Goal: Transaction & Acquisition: Purchase product/service

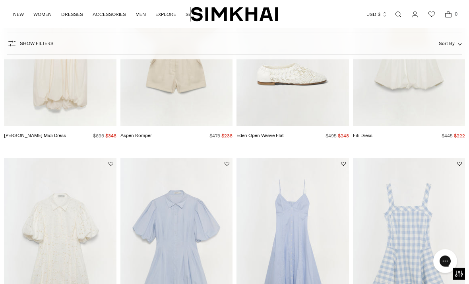
scroll to position [432, 0]
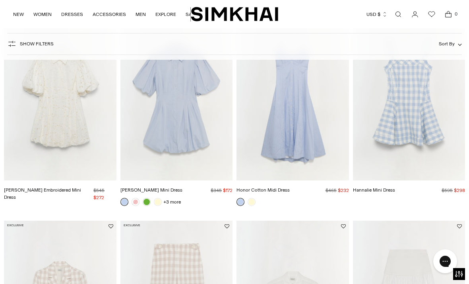
scroll to position [508, 0]
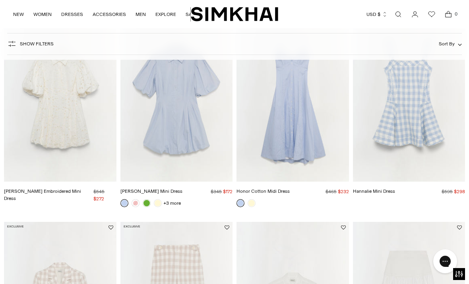
click at [203, 143] on img "Cleo Cotton Mini Dress" at bounding box center [177, 97] width 113 height 169
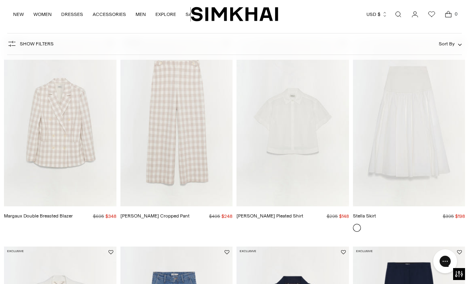
scroll to position [689, 0]
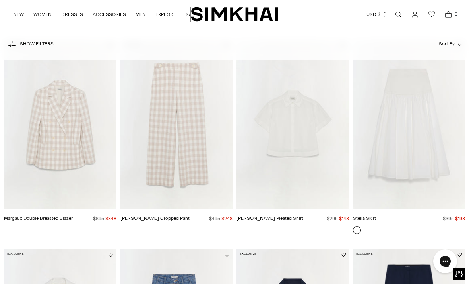
click at [436, 156] on img "Stella Skirt" at bounding box center [409, 124] width 113 height 169
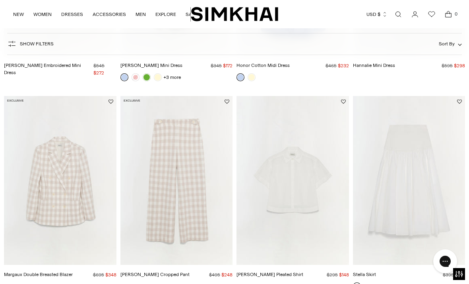
scroll to position [617, 0]
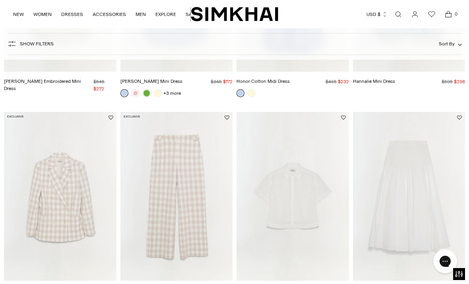
click at [432, 204] on img "Stella Skirt" at bounding box center [409, 196] width 113 height 169
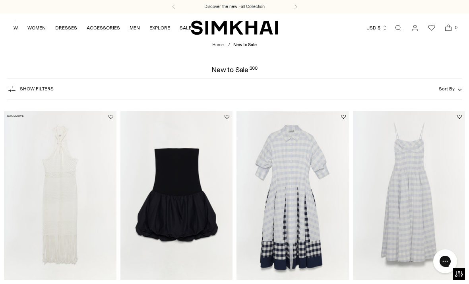
scroll to position [0, 6]
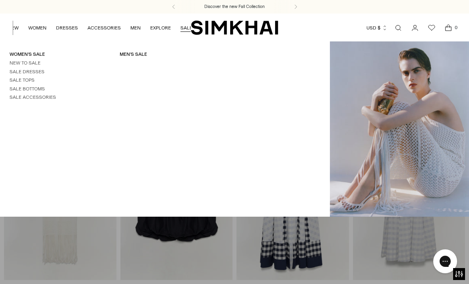
click at [23, 82] on link "Sale Tops" at bounding box center [22, 80] width 25 height 6
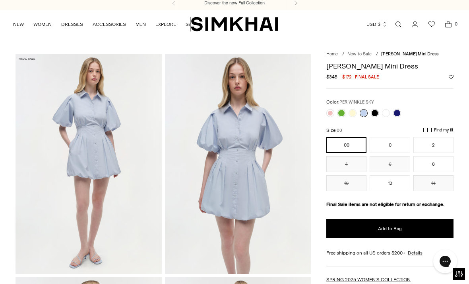
scroll to position [4, 0]
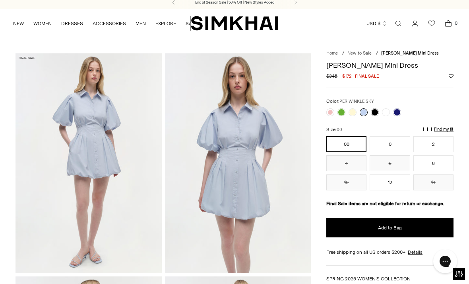
click at [352, 108] on link at bounding box center [353, 112] width 8 height 8
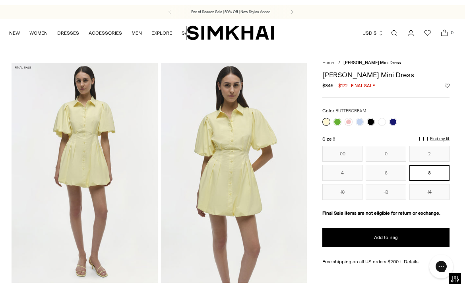
scroll to position [23, 0]
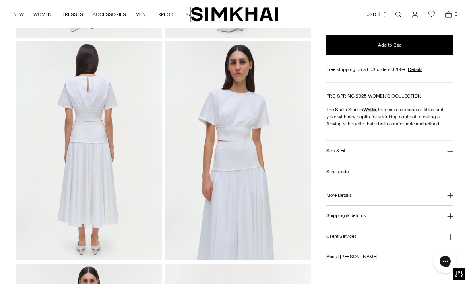
scroll to position [242, 0]
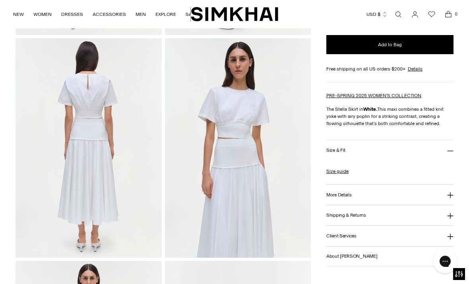
click at [378, 199] on button "More Details" at bounding box center [390, 195] width 127 height 20
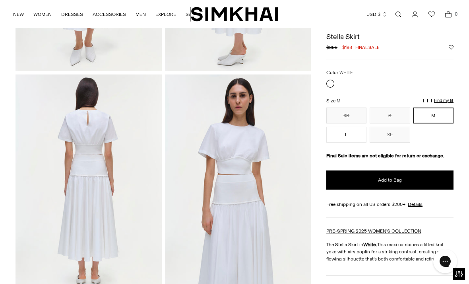
scroll to position [209, 0]
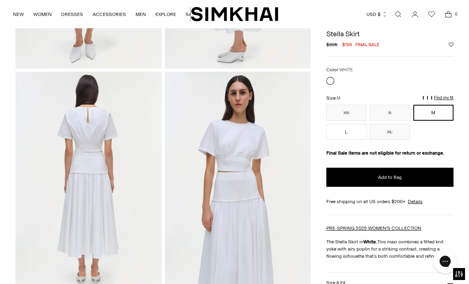
click at [389, 182] on button "Add to Bag" at bounding box center [390, 176] width 127 height 19
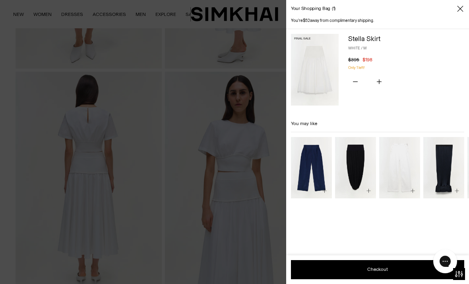
click at [464, 4] on div "Your shopping bag 1" at bounding box center [377, 9] width 183 height 18
click at [458, 8] on icon "Close" at bounding box center [460, 9] width 6 height 8
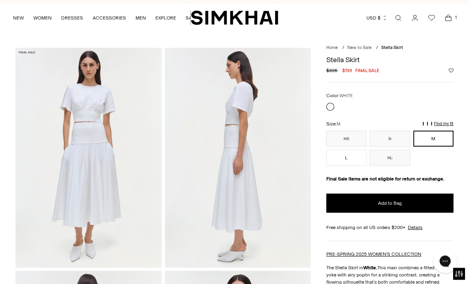
scroll to position [0, 0]
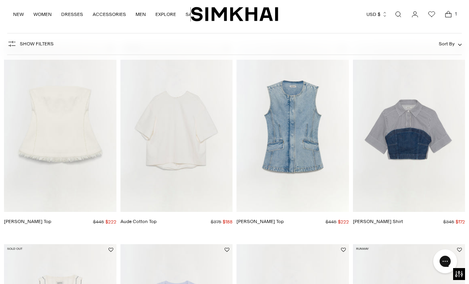
scroll to position [68, 0]
click at [166, 169] on img "Aude Cotton Top" at bounding box center [177, 127] width 113 height 169
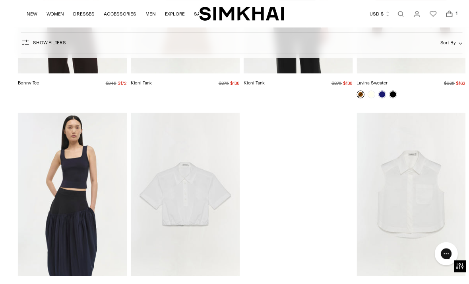
scroll to position [3734, 0]
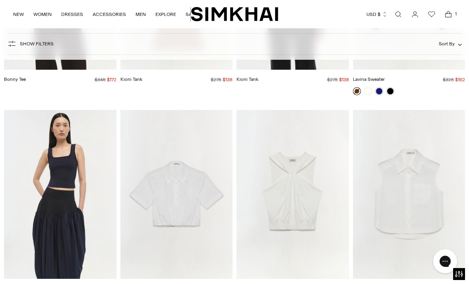
click at [202, 200] on img "Nicky Cotton Top" at bounding box center [177, 194] width 113 height 169
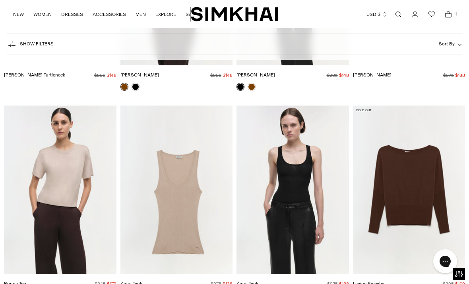
scroll to position [3526, 0]
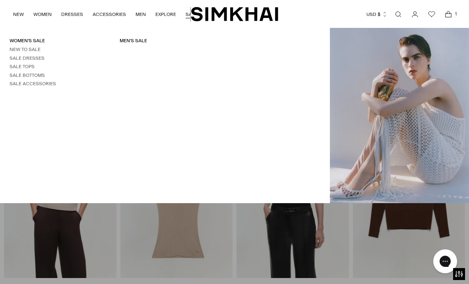
click at [45, 56] on li "Sale Dresses" at bounding box center [55, 58] width 91 height 7
click at [31, 51] on link "New to Sale" at bounding box center [25, 50] width 31 height 6
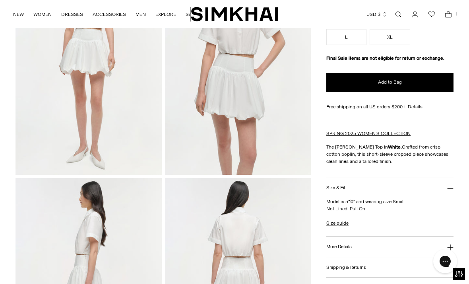
scroll to position [103, 0]
click at [343, 223] on link "Size guide" at bounding box center [338, 222] width 22 height 7
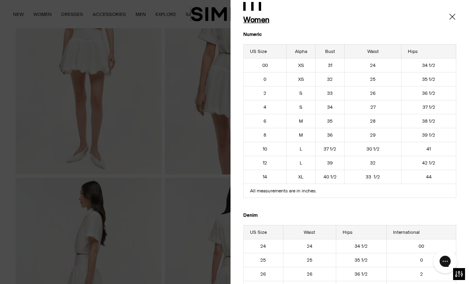
scroll to position [34, 0]
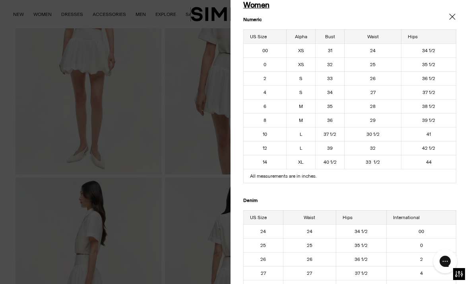
click at [451, 16] on icon "Close" at bounding box center [453, 17] width 6 height 8
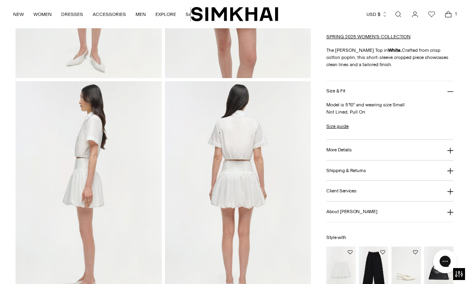
scroll to position [200, 0]
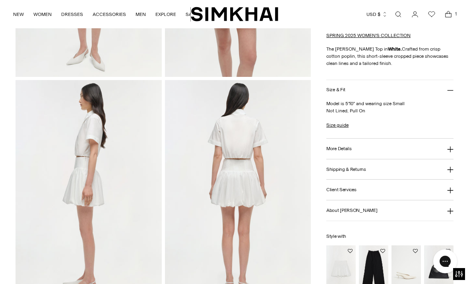
click at [387, 156] on button "More Details" at bounding box center [390, 148] width 127 height 20
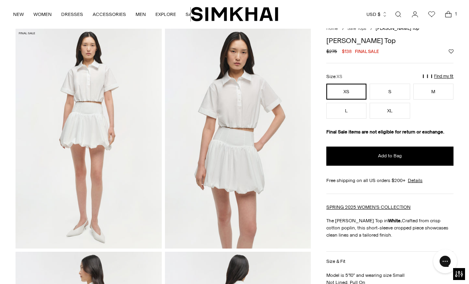
scroll to position [0, 0]
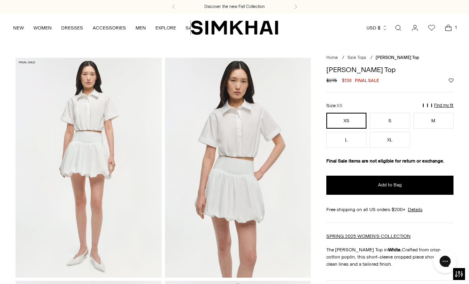
click at [442, 119] on button "M" at bounding box center [434, 121] width 40 height 16
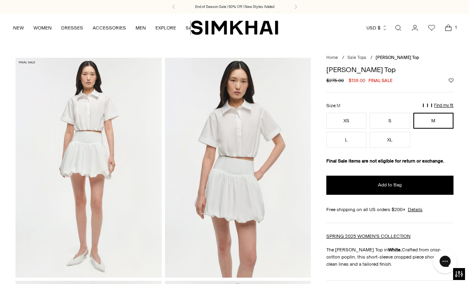
click at [401, 187] on span "Add to Bag" at bounding box center [390, 184] width 24 height 7
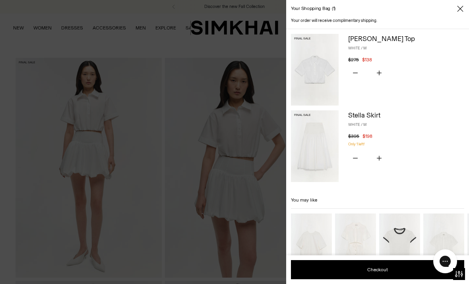
click at [173, 241] on div at bounding box center [234, 142] width 469 height 284
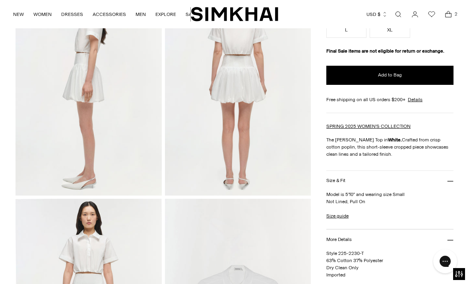
scroll to position [299, 0]
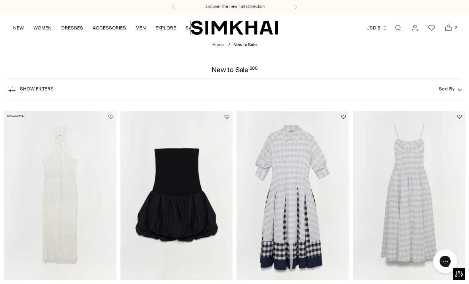
click at [197, 29] on img "SIMKHAI" at bounding box center [235, 28] width 88 height 16
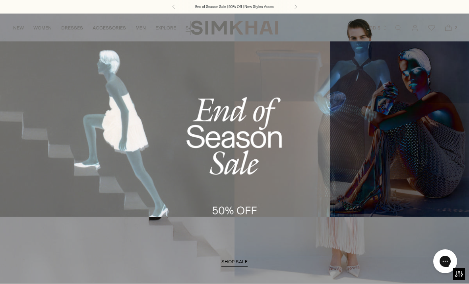
click at [47, 71] on li "Sale Dresses" at bounding box center [55, 71] width 91 height 7
click at [27, 70] on link "Sale Dresses" at bounding box center [27, 72] width 35 height 6
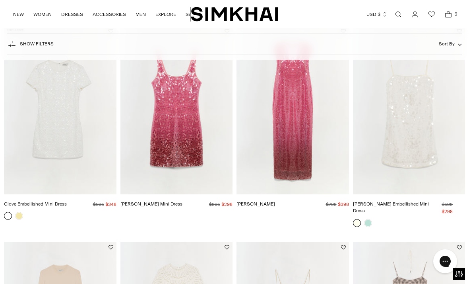
scroll to position [87, 0]
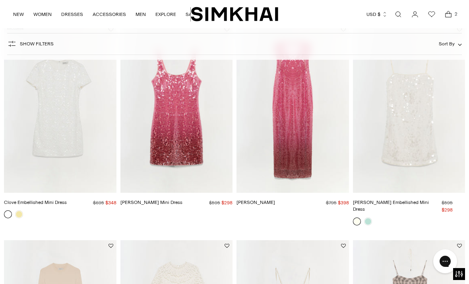
click at [21, 214] on link at bounding box center [19, 214] width 8 height 8
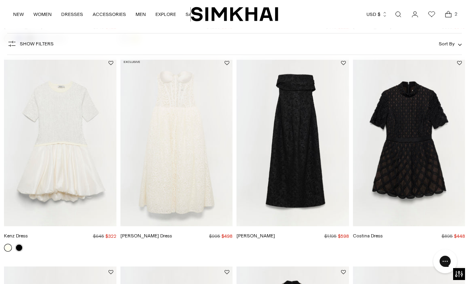
scroll to position [477, 0]
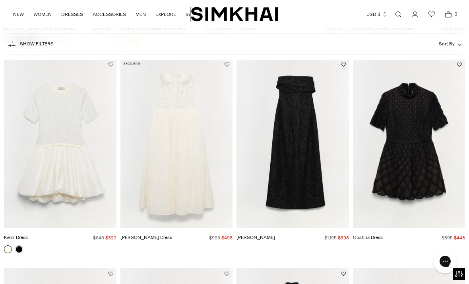
click at [56, 173] on img "Kenz Dress" at bounding box center [60, 143] width 113 height 169
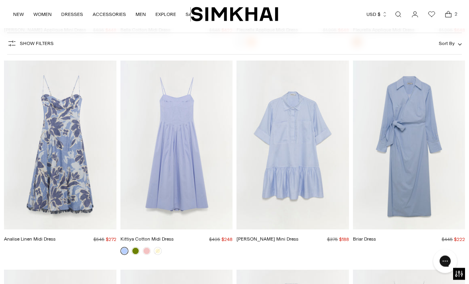
scroll to position [1712, 0]
click at [278, 173] on img "Cris Cotton Mini Dress" at bounding box center [293, 144] width 113 height 169
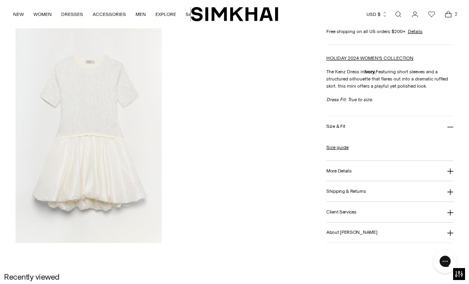
scroll to position [697, 0]
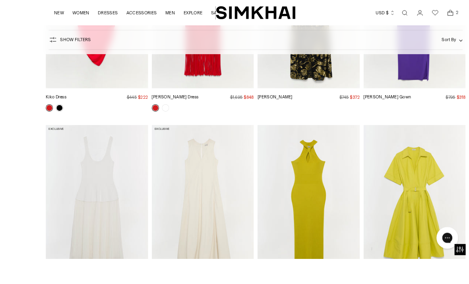
scroll to position [4606, 0]
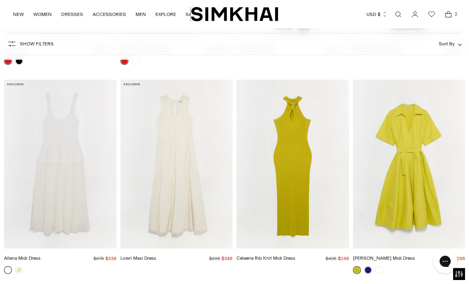
click at [430, 174] on img "Deanna Cotton Midi Dress" at bounding box center [409, 164] width 113 height 169
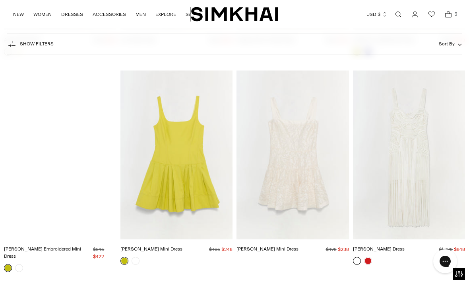
scroll to position [4824, 0]
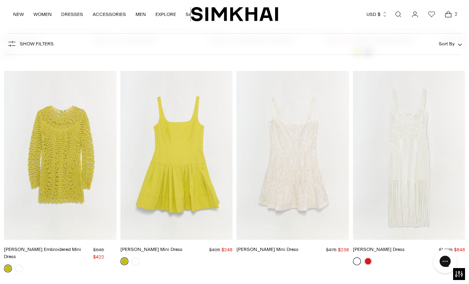
click at [140, 200] on img "Lucy Cotton Mini Dress" at bounding box center [177, 155] width 113 height 169
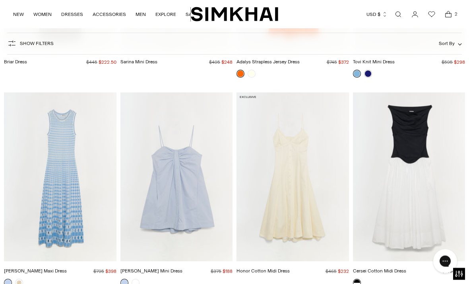
scroll to position [7932, 0]
click at [437, 197] on img "Cersei Cotton Midi Dress" at bounding box center [409, 176] width 113 height 169
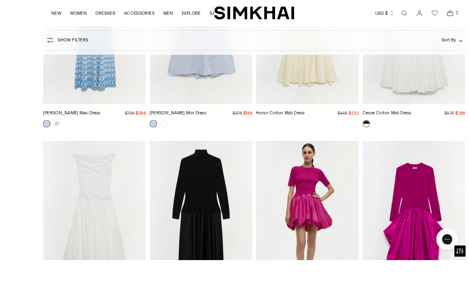
scroll to position [8140, 0]
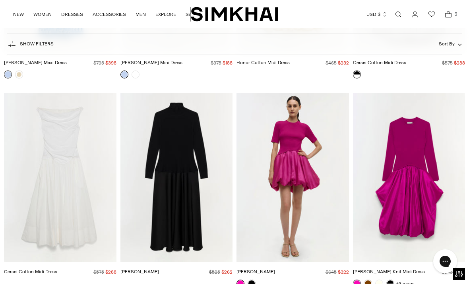
click at [339, 204] on img "Kenny Dress" at bounding box center [293, 177] width 113 height 169
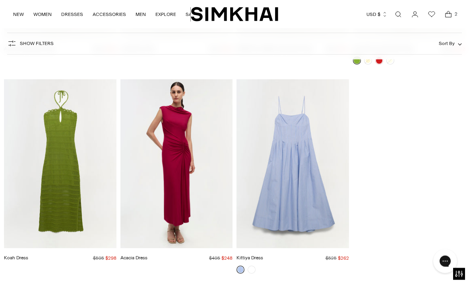
scroll to position [9197, 0]
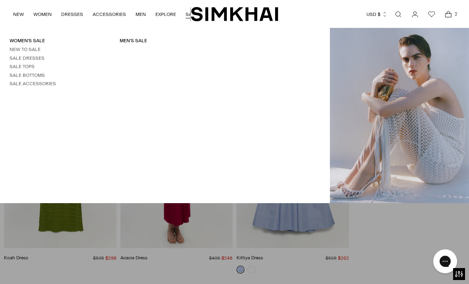
click at [23, 75] on link "Sale Bottoms" at bounding box center [27, 75] width 35 height 6
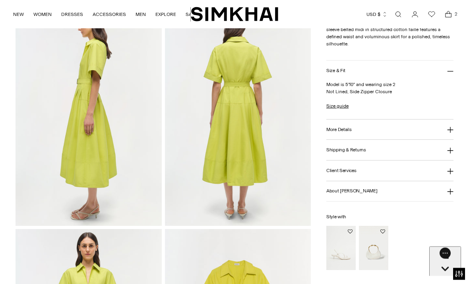
scroll to position [274, 0]
click at [432, 133] on button "More Details" at bounding box center [390, 129] width 127 height 20
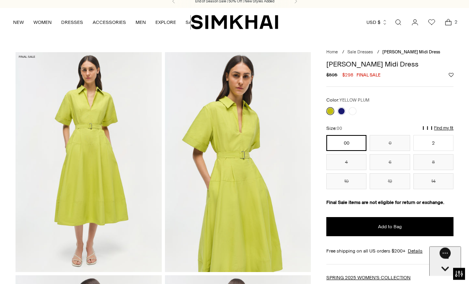
scroll to position [0, 0]
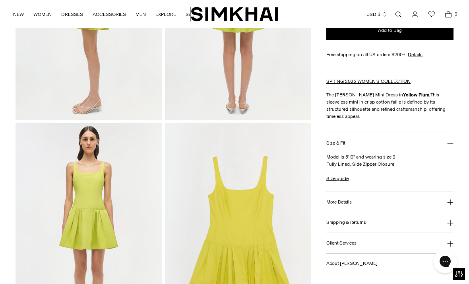
scroll to position [372, 0]
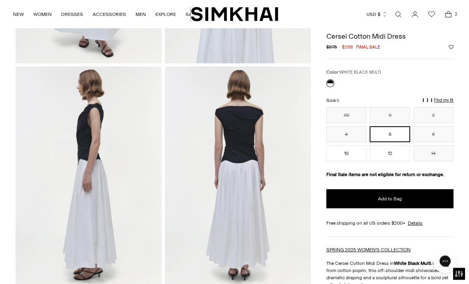
scroll to position [204, 0]
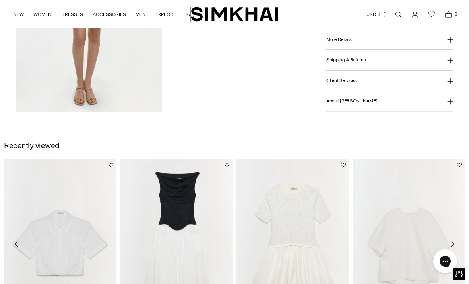
scroll to position [818, 0]
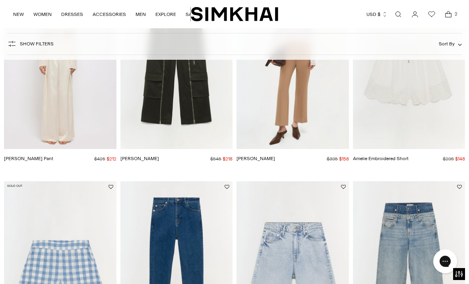
scroll to position [1565, 0]
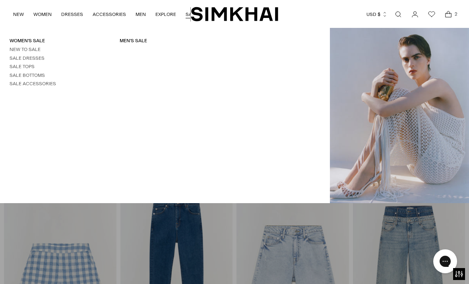
click at [23, 55] on link "Sale Dresses" at bounding box center [27, 58] width 35 height 6
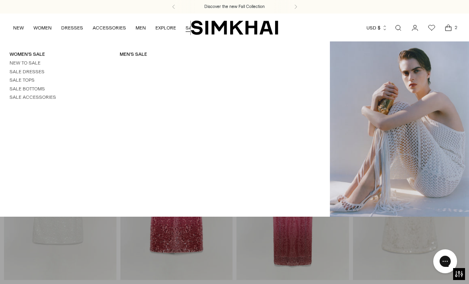
click at [22, 62] on link "New to Sale" at bounding box center [25, 63] width 31 height 6
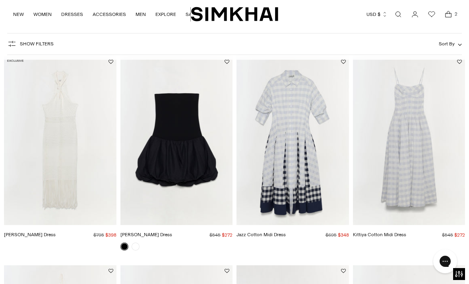
scroll to position [132, 0]
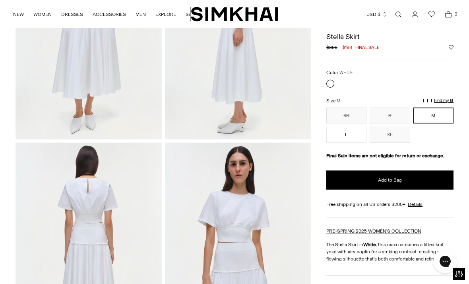
scroll to position [117, 0]
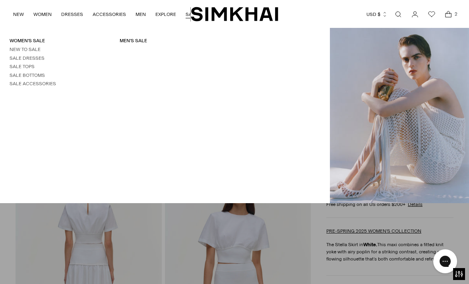
click at [27, 56] on link "Sale Dresses" at bounding box center [27, 58] width 35 height 6
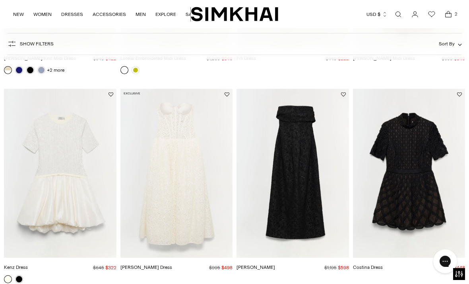
scroll to position [594, 0]
